Goal: Information Seeking & Learning: Learn about a topic

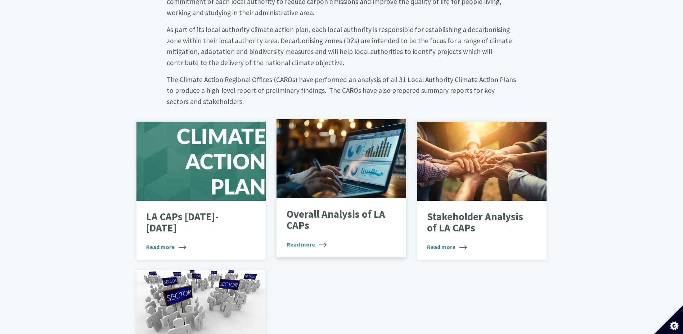
scroll to position [360, 0]
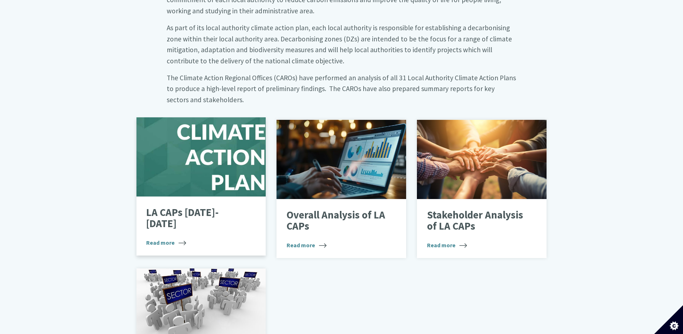
click at [159, 238] on span "Read more" at bounding box center [166, 242] width 40 height 9
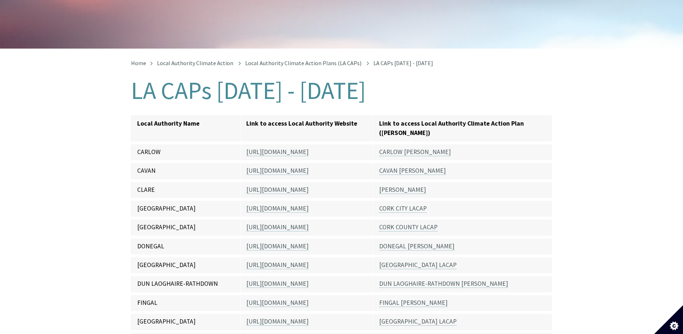
scroll to position [108, 0]
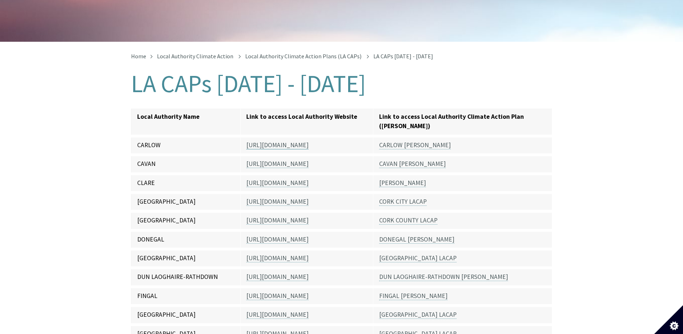
click at [274, 141] on link "https://carlow.ie/" at bounding box center [277, 145] width 62 height 8
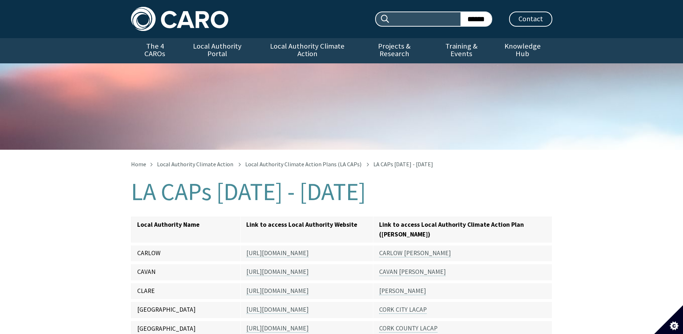
scroll to position [108, 0]
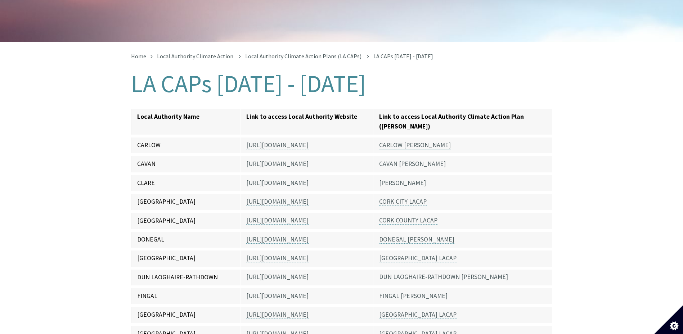
click at [390, 141] on link "CARLOW LACAP" at bounding box center [415, 145] width 72 height 8
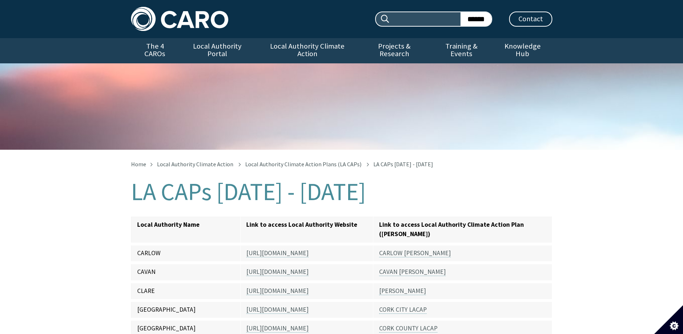
scroll to position [108, 0]
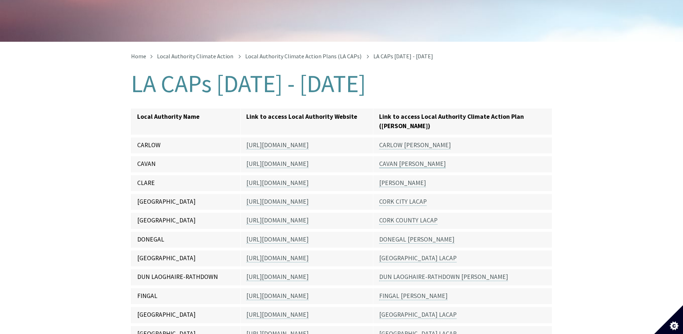
click at [409, 160] on link "CAVAN LACAP" at bounding box center [412, 164] width 67 height 8
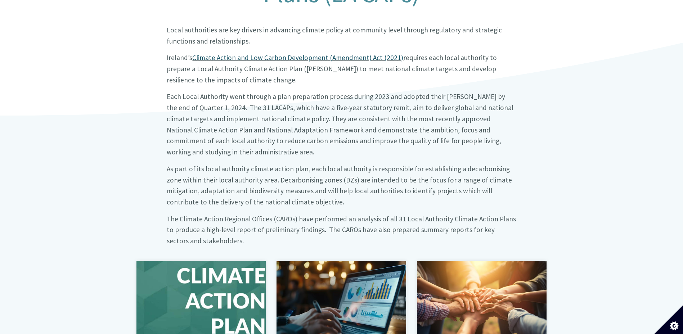
scroll to position [360, 0]
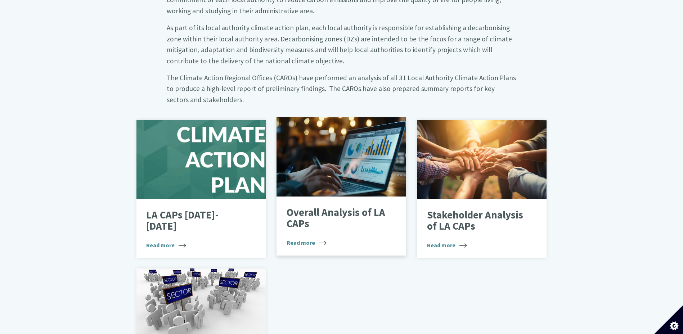
click at [332, 207] on p "Overall Analysis of LA CAPs" at bounding box center [336, 218] width 99 height 23
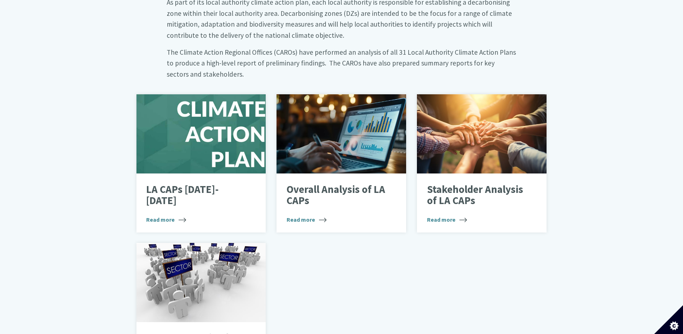
scroll to position [396, 0]
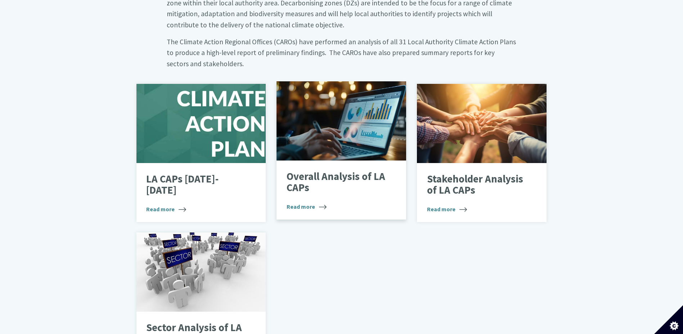
click at [336, 171] on p "Overall Analysis of LA CAPs" at bounding box center [336, 182] width 99 height 23
